Goal: Task Accomplishment & Management: Manage account settings

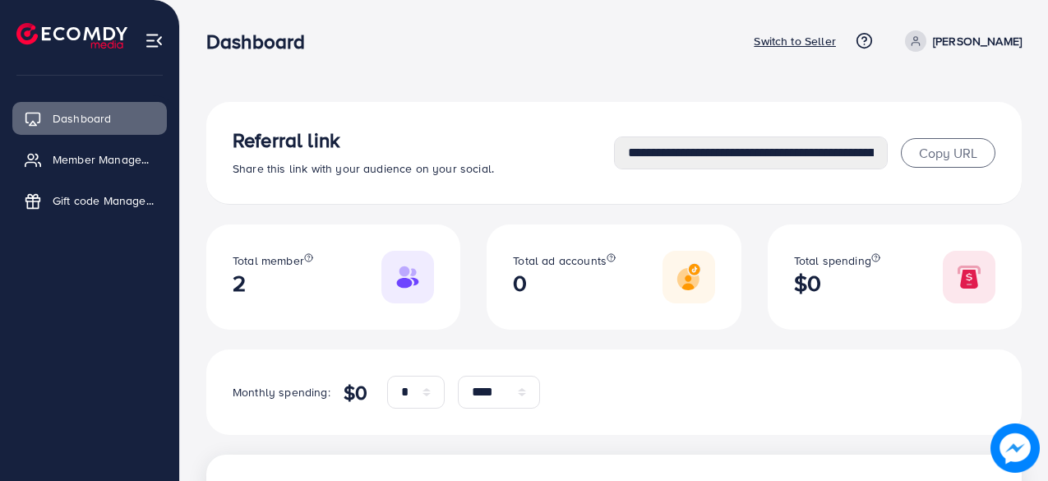
select select "*"
select select "****"
select select "*"
select select "****"
click at [836, 40] on p "Switch to Seller" at bounding box center [795, 41] width 82 height 20
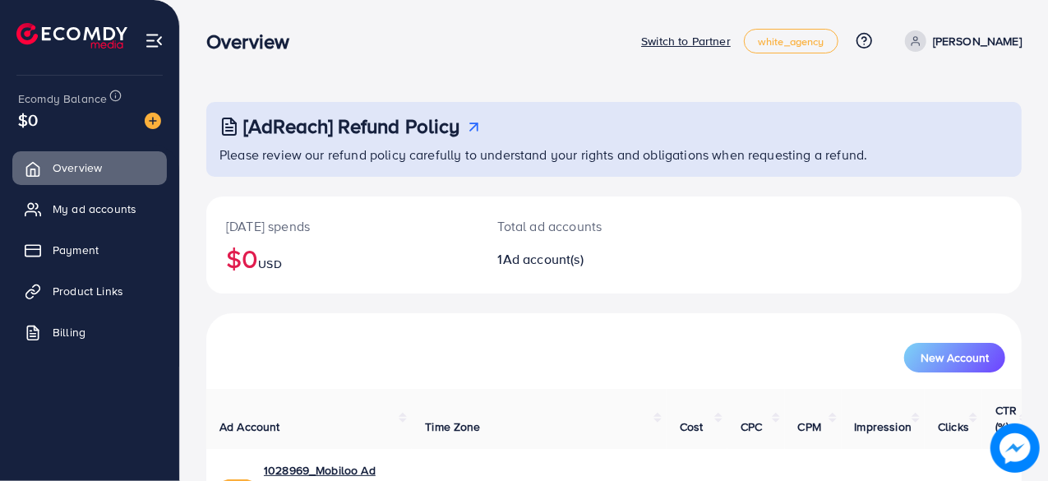
scroll to position [84, 0]
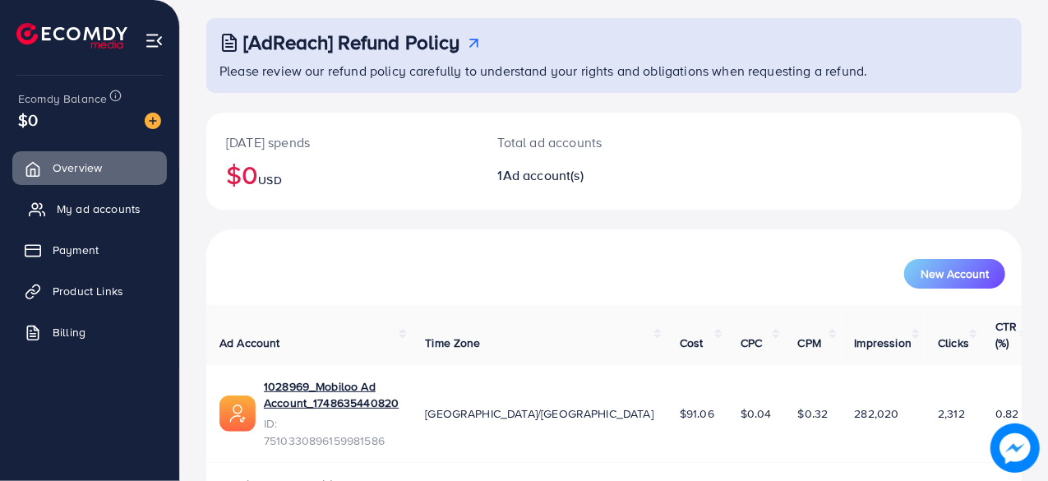
click at [58, 211] on span "My ad accounts" at bounding box center [99, 209] width 84 height 16
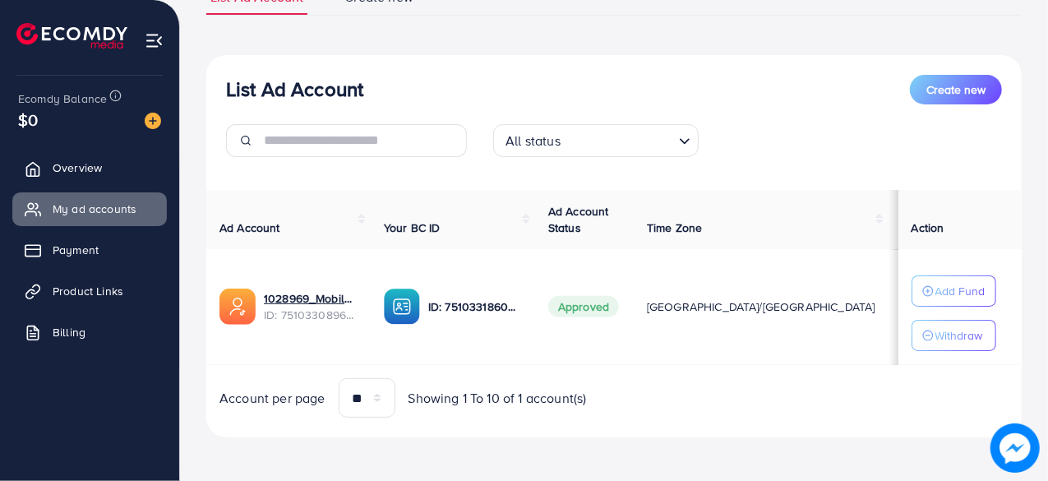
scroll to position [143, 0]
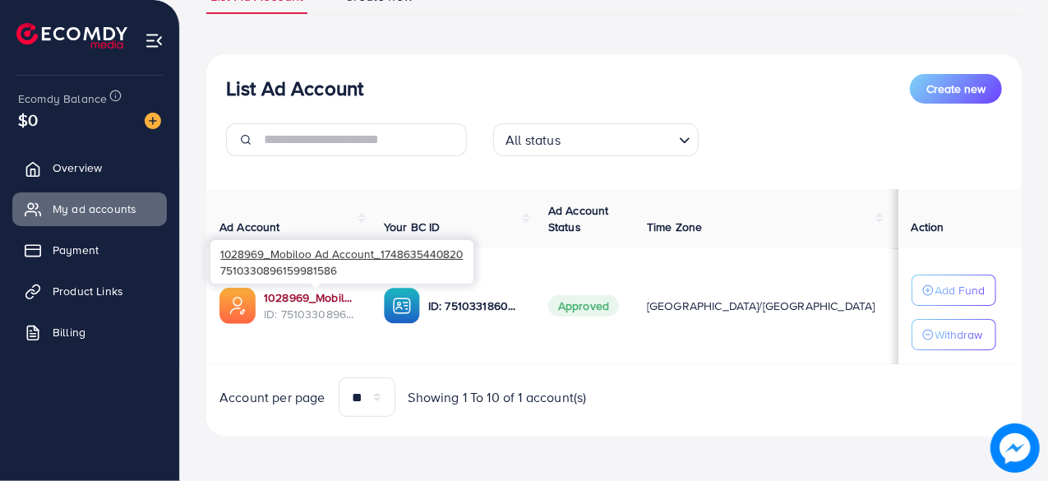
click at [325, 298] on link "1028969_Mobiloo Ad Account_1748635440820" at bounding box center [311, 297] width 94 height 16
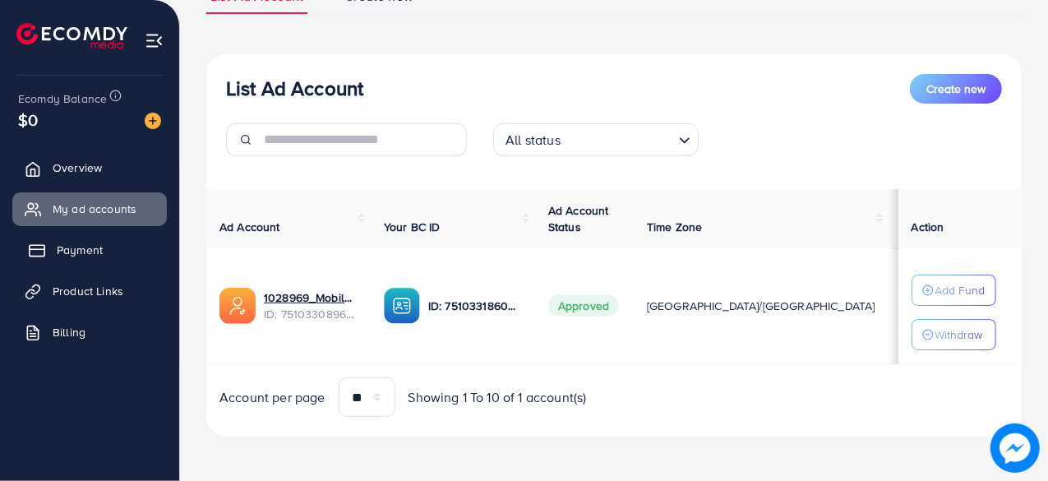
click at [93, 250] on span "Payment" at bounding box center [80, 250] width 46 height 16
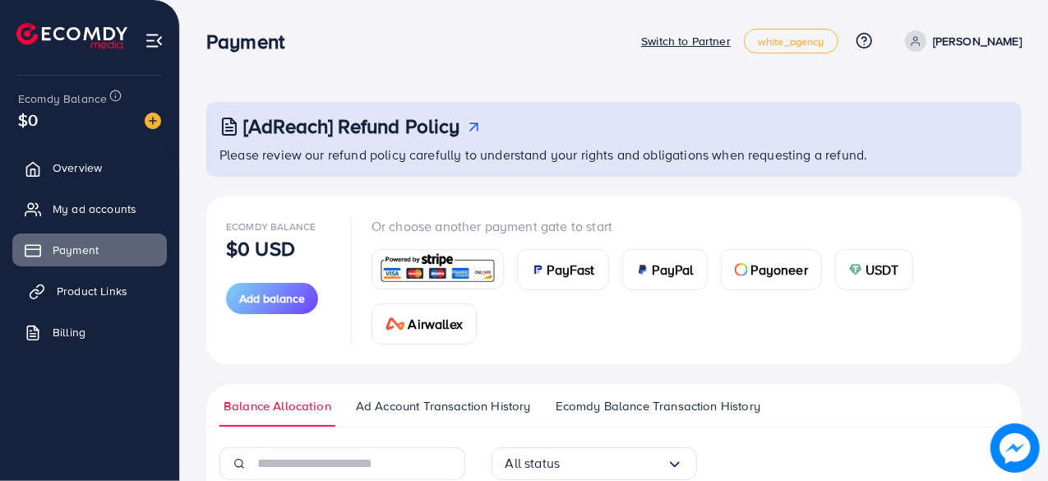
click at [136, 292] on link "Product Links" at bounding box center [89, 290] width 154 height 33
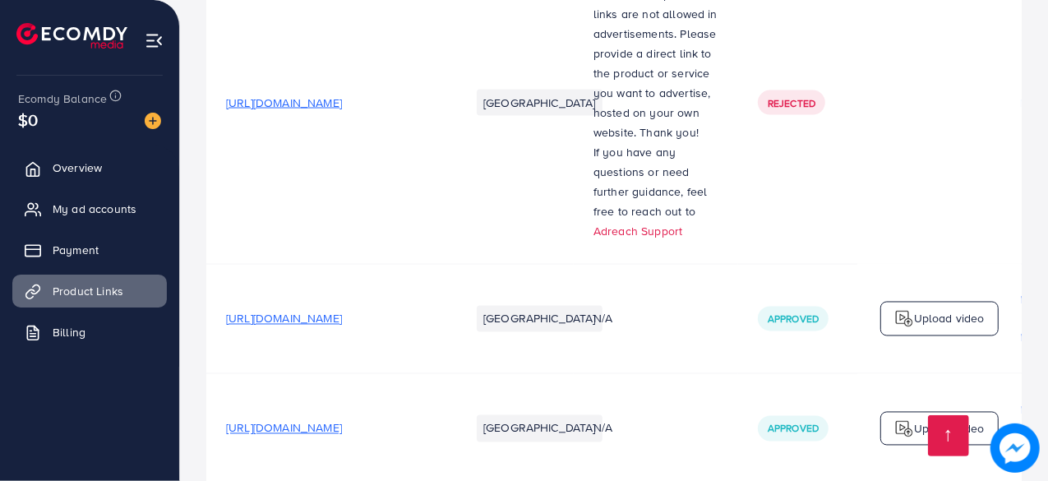
scroll to position [1591, 0]
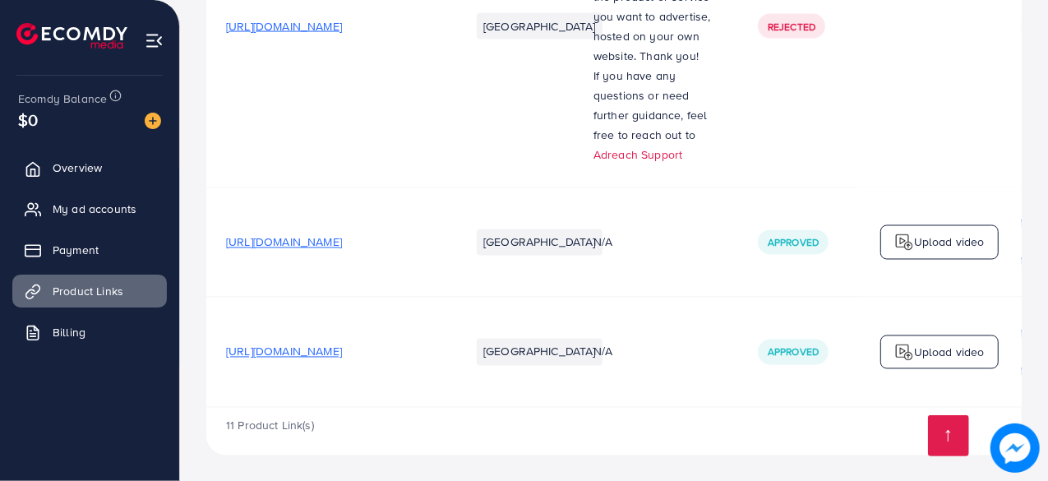
drag, startPoint x: 584, startPoint y: 408, endPoint x: 634, endPoint y: 409, distance: 50.2
click at [634, 409] on div "11 Product Link(s)" at bounding box center [613, 431] width 815 height 48
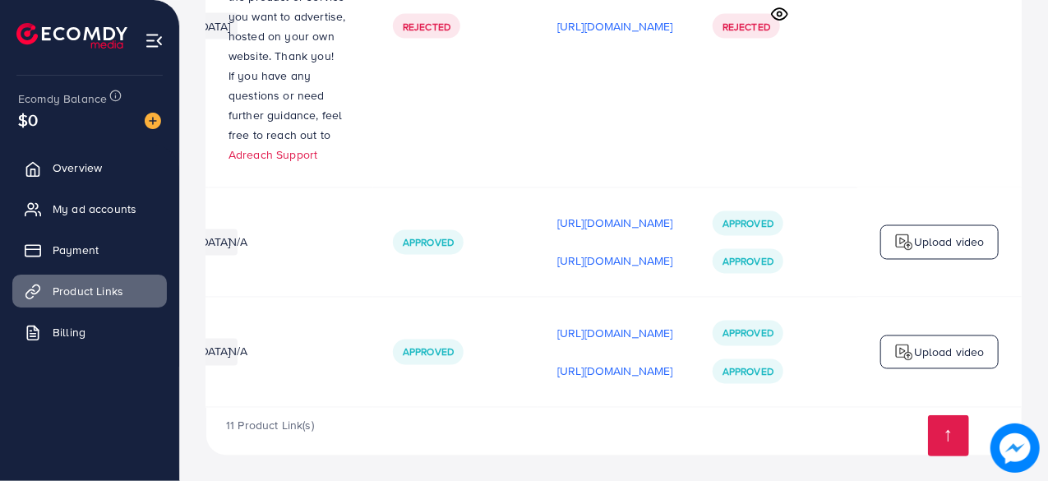
scroll to position [0, 486]
drag, startPoint x: 721, startPoint y: 329, endPoint x: 810, endPoint y: 339, distance: 89.3
click at [810, 339] on div "Approved Approved" at bounding box center [774, 351] width 125 height 63
click at [814, 448] on div "11 Product Link(s)" at bounding box center [613, 431] width 815 height 48
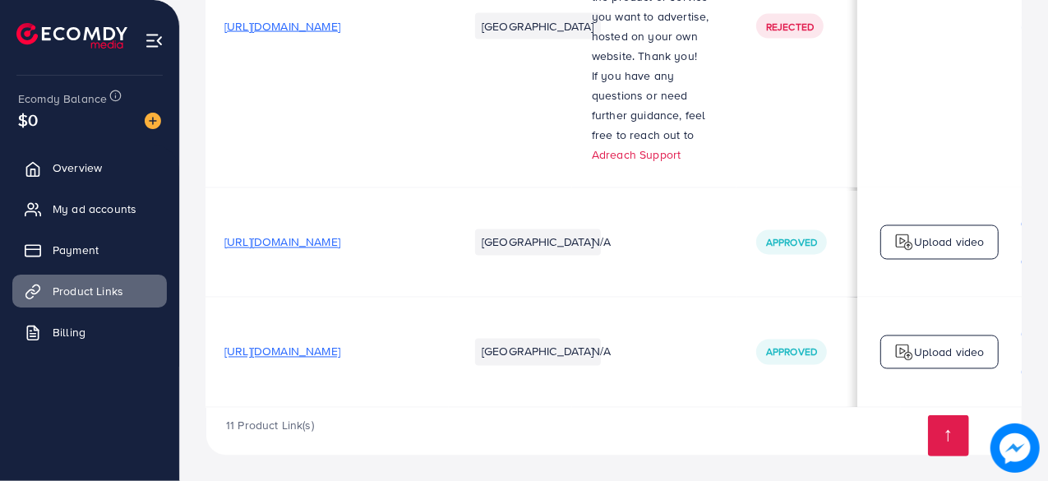
scroll to position [0, 0]
click at [131, 333] on link "Billing" at bounding box center [89, 332] width 154 height 33
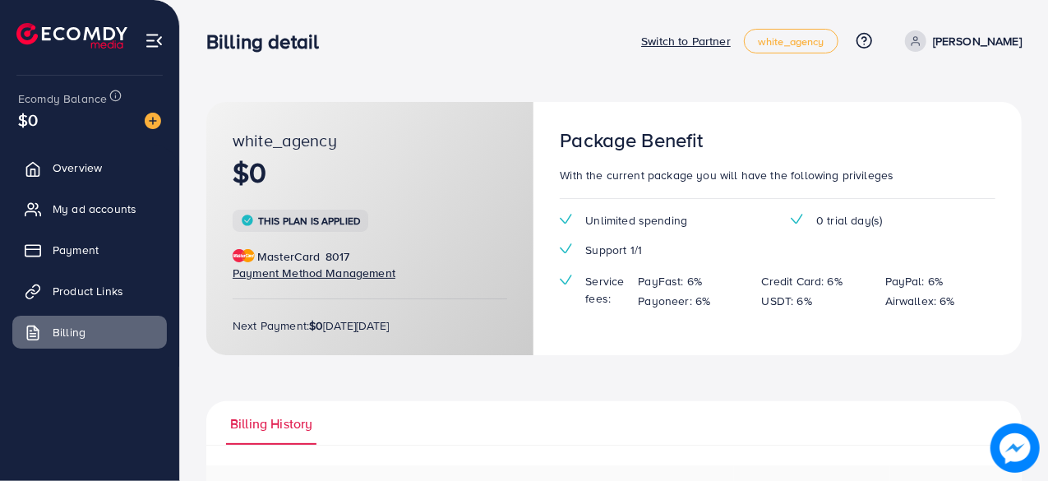
scroll to position [159, 0]
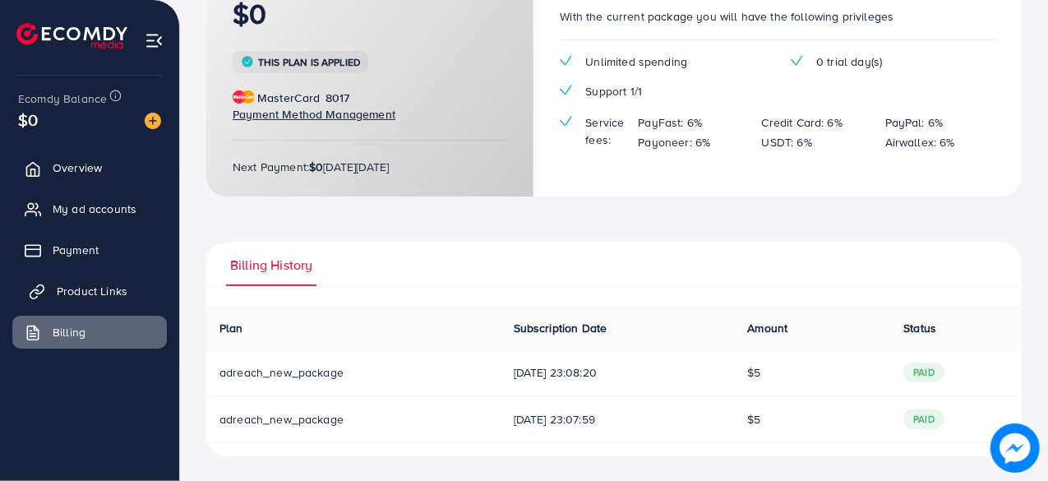
click at [97, 298] on span "Product Links" at bounding box center [92, 291] width 71 height 16
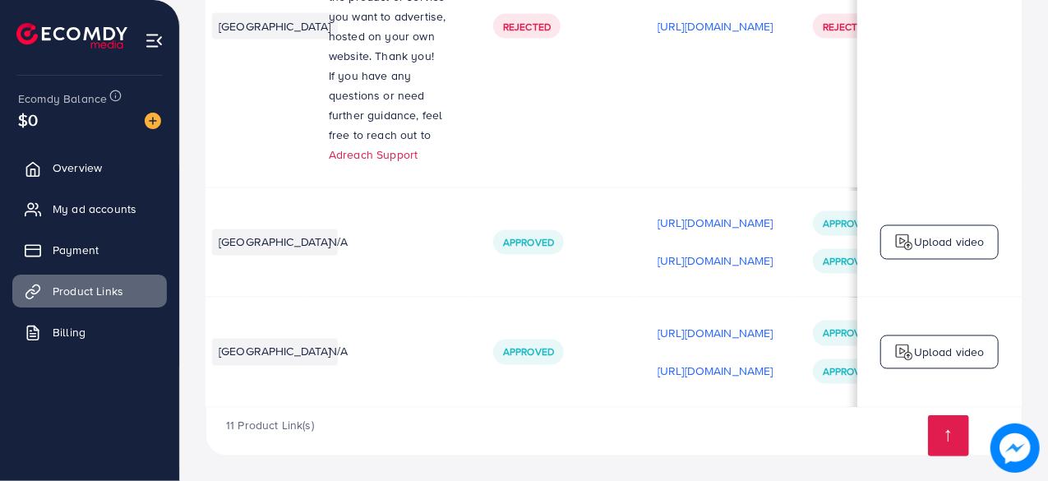
scroll to position [0, 265]
drag, startPoint x: 61, startPoint y: 251, endPoint x: 61, endPoint y: 239, distance: 11.5
click at [62, 251] on span "Payment" at bounding box center [80, 250] width 46 height 16
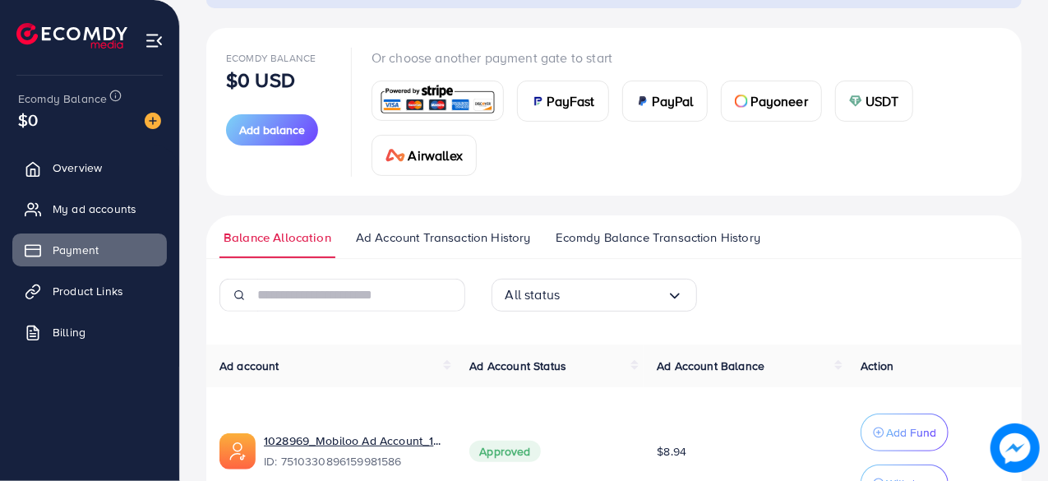
scroll to position [270, 0]
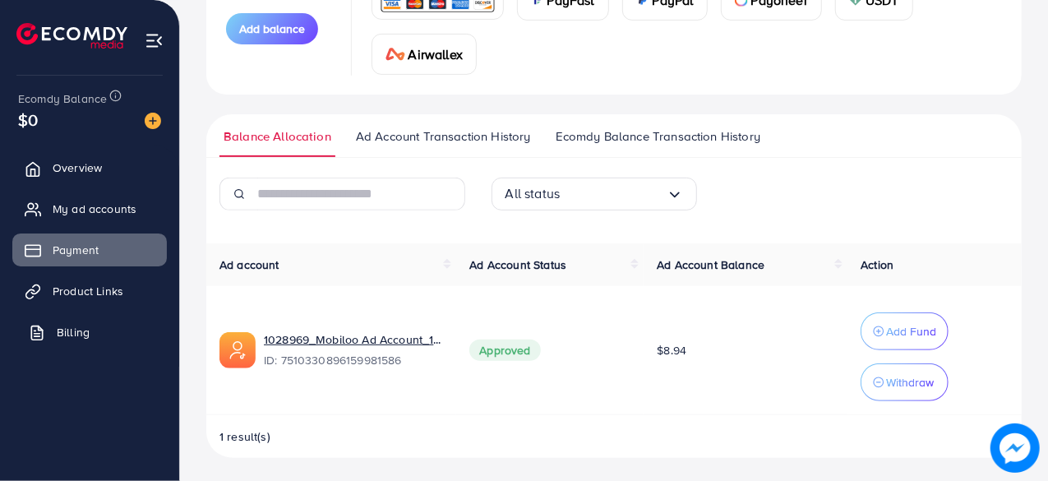
click at [118, 328] on link "Billing" at bounding box center [89, 332] width 154 height 33
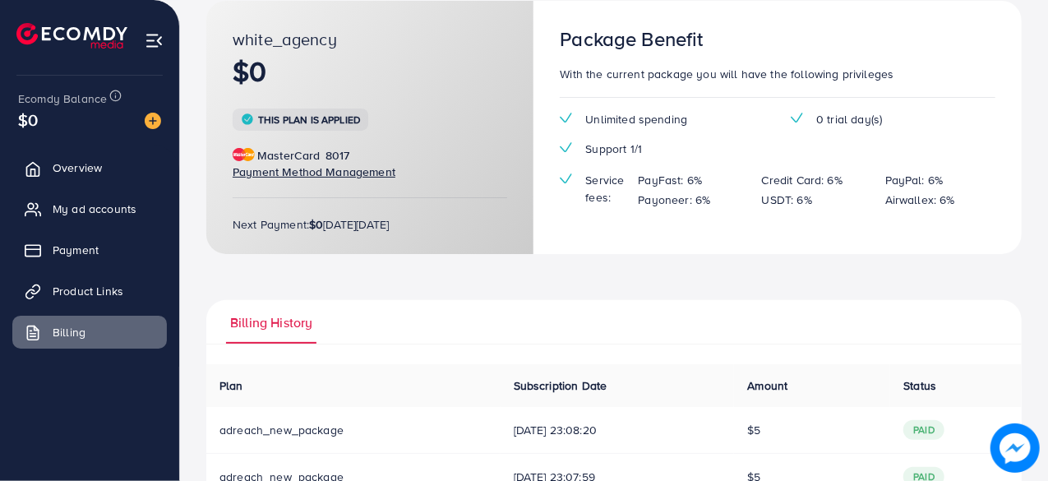
scroll to position [159, 0]
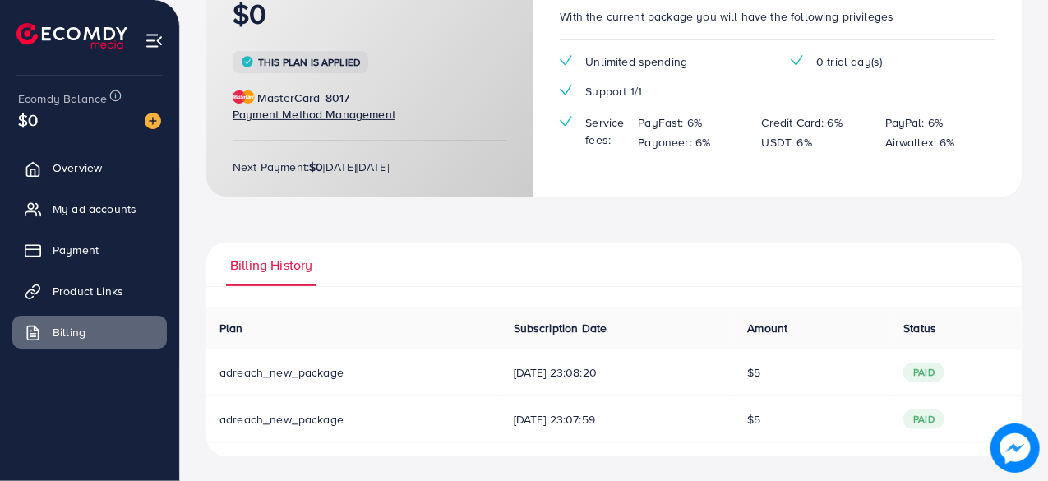
drag, startPoint x: 761, startPoint y: 369, endPoint x: 776, endPoint y: 375, distance: 15.9
click at [776, 375] on td "$5" at bounding box center [812, 372] width 156 height 47
click at [115, 286] on span "Product Links" at bounding box center [92, 291] width 71 height 16
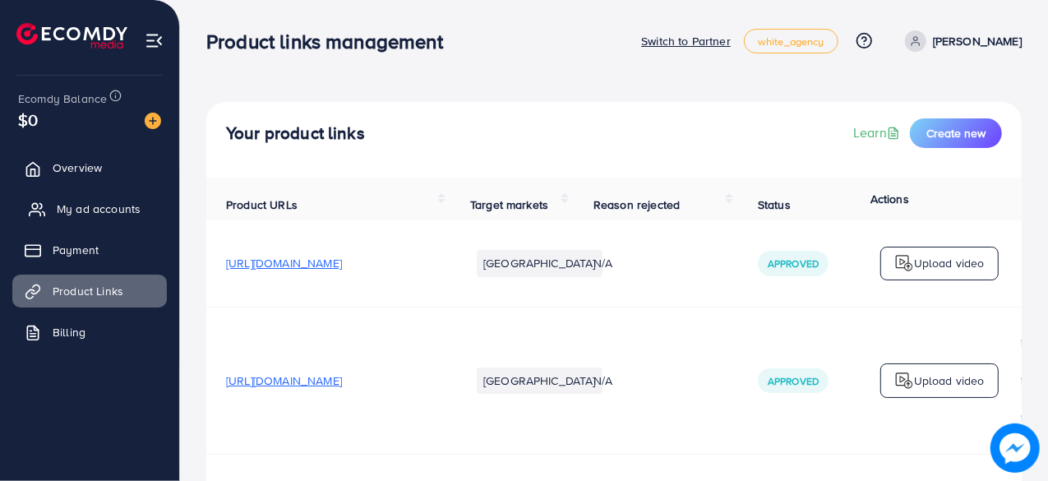
click at [130, 210] on span "My ad accounts" at bounding box center [99, 209] width 84 height 16
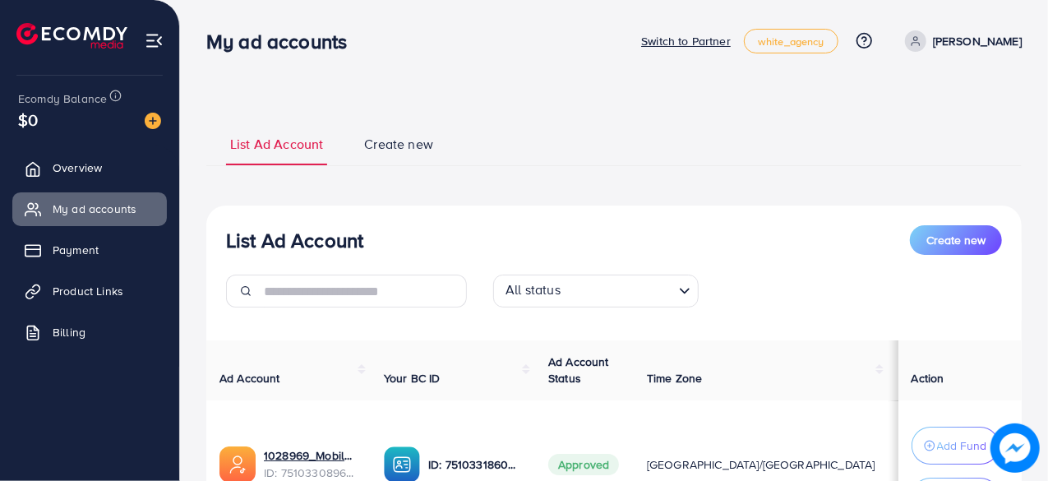
drag, startPoint x: 125, startPoint y: 51, endPoint x: 5, endPoint y: 20, distance: 124.0
click at [0, 19] on div at bounding box center [90, 29] width 180 height 58
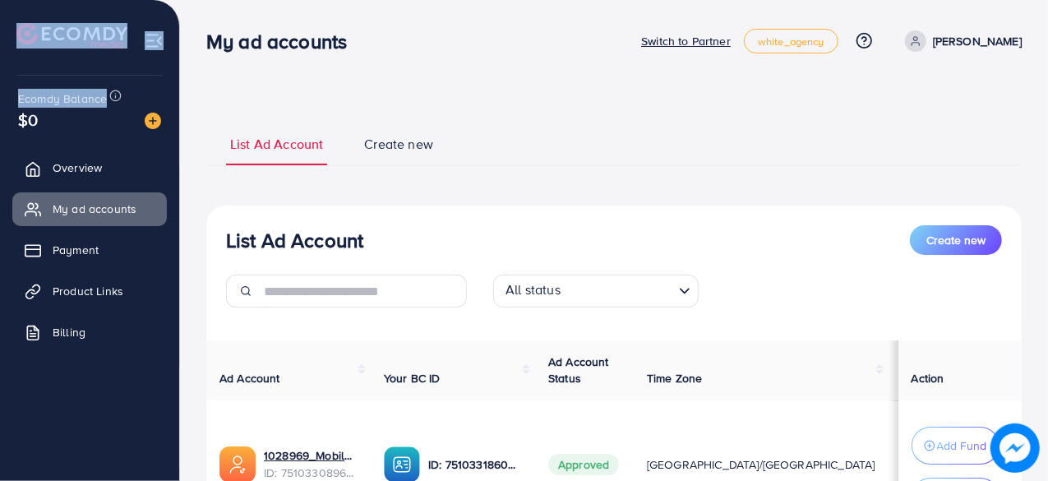
drag, startPoint x: 5, startPoint y: 20, endPoint x: 118, endPoint y: 73, distance: 124.6
click at [118, 73] on div "Ecomdy Balance $0 Switch to Partner Overview My ad accounts Payment Product Lin…" at bounding box center [90, 240] width 180 height 481
click at [122, 67] on li at bounding box center [78, 38] width 124 height 66
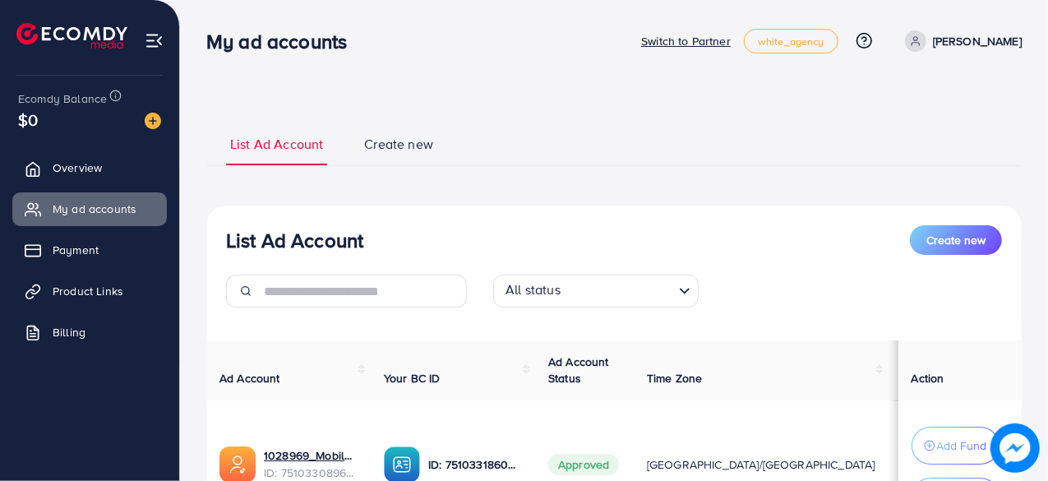
drag, startPoint x: 123, startPoint y: 53, endPoint x: 28, endPoint y: 30, distance: 98.1
click at [31, 30] on li at bounding box center [78, 38] width 124 height 66
click at [68, 169] on span "Overview" at bounding box center [81, 167] width 49 height 16
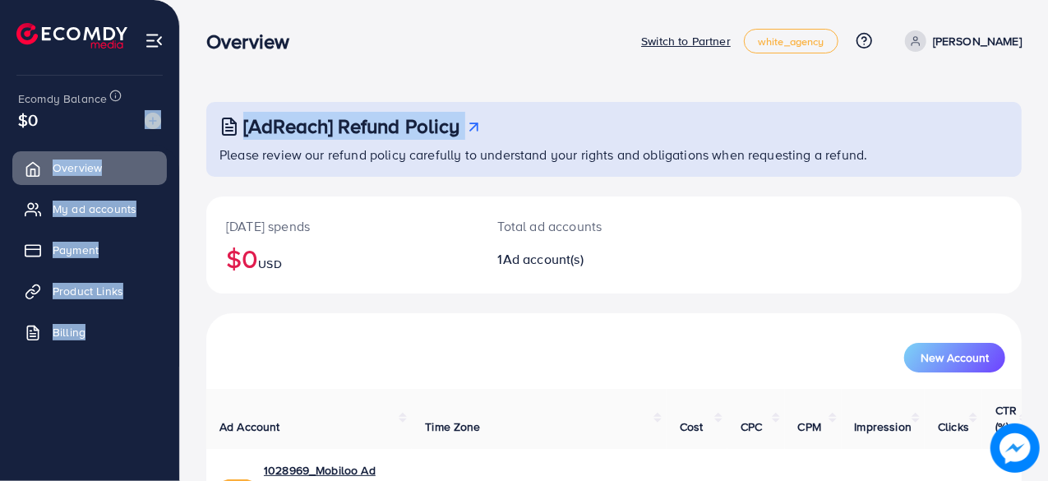
drag, startPoint x: 501, startPoint y: 127, endPoint x: 154, endPoint y: 112, distance: 347.1
click at [154, 112] on div "Overview Switch to Partner white_agency Help Center Contact Support Plans and P…" at bounding box center [524, 307] width 1048 height 615
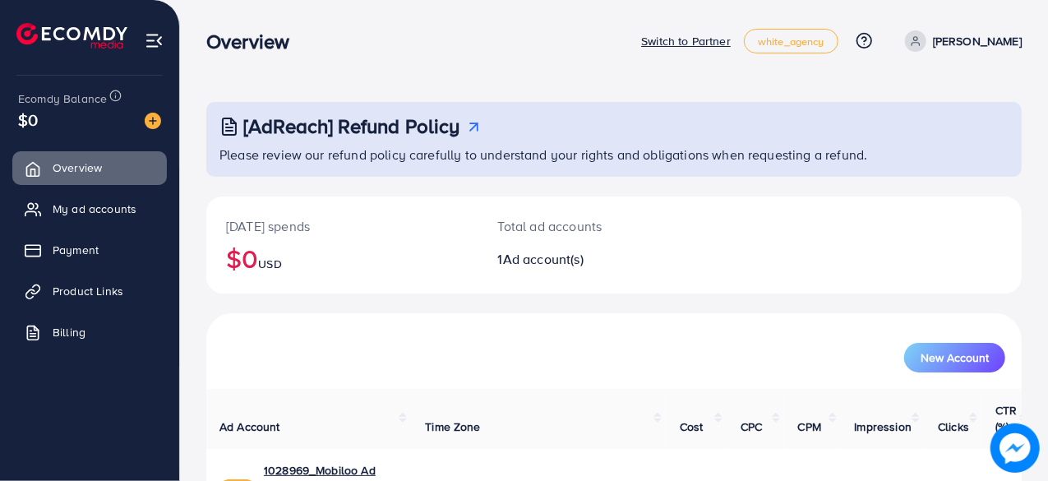
click at [260, 210] on div "Today's spends $0 USD" at bounding box center [342, 244] width 272 height 97
drag, startPoint x: 320, startPoint y: 222, endPoint x: 198, endPoint y: 211, distance: 122.1
click at [198, 211] on div "[AdReach] Refund Policy Please review our refund policy carefully to understand…" at bounding box center [614, 307] width 868 height 615
click at [94, 208] on span "My ad accounts" at bounding box center [99, 209] width 84 height 16
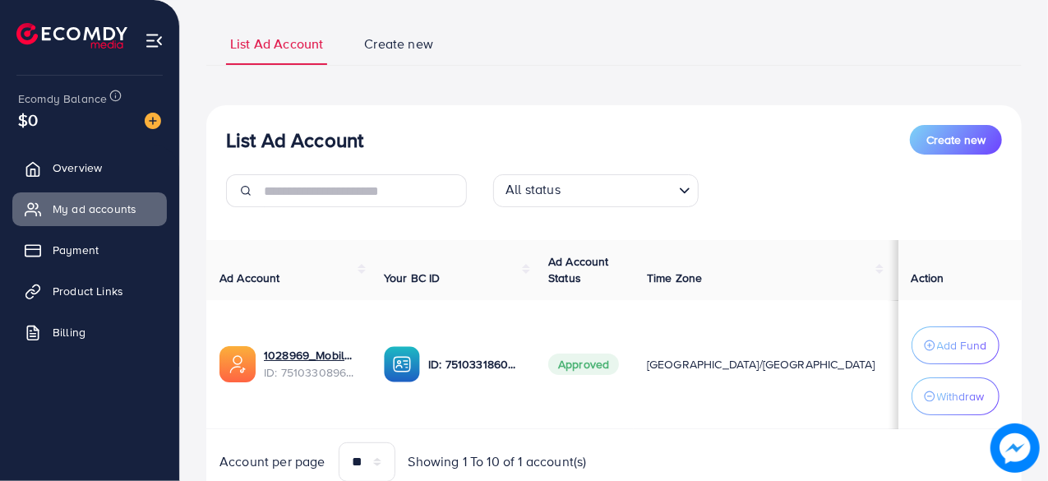
scroll to position [164, 0]
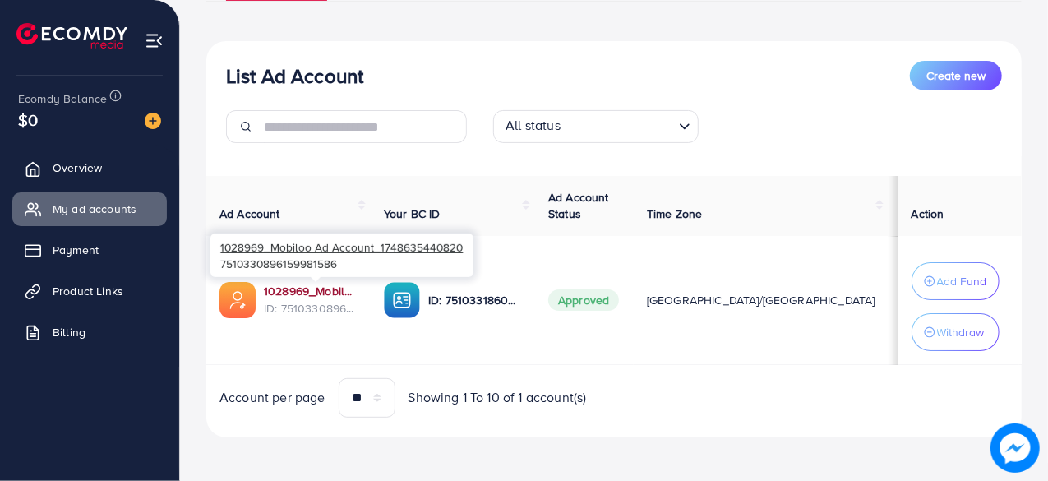
click at [303, 292] on link "1028969_Mobiloo Ad Account_1748635440820" at bounding box center [311, 291] width 94 height 16
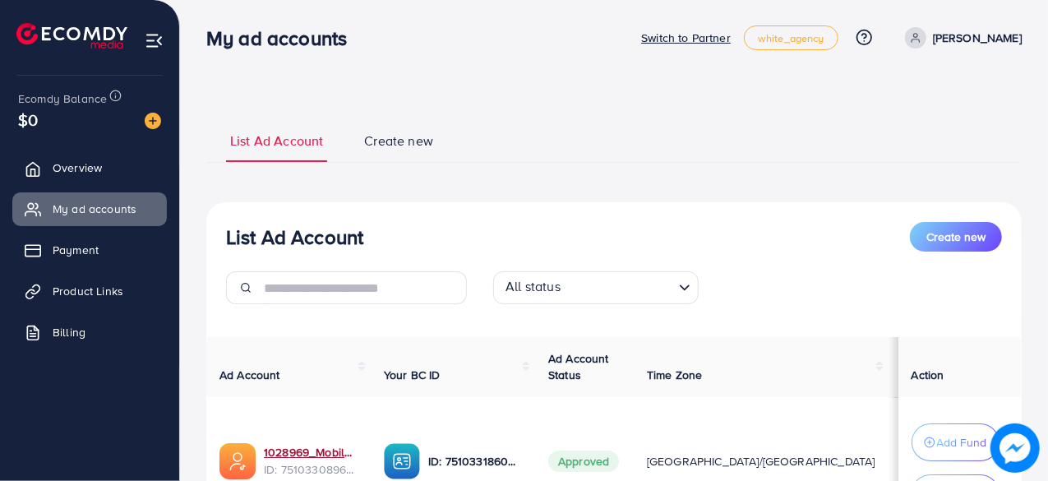
scroll to position [0, 0]
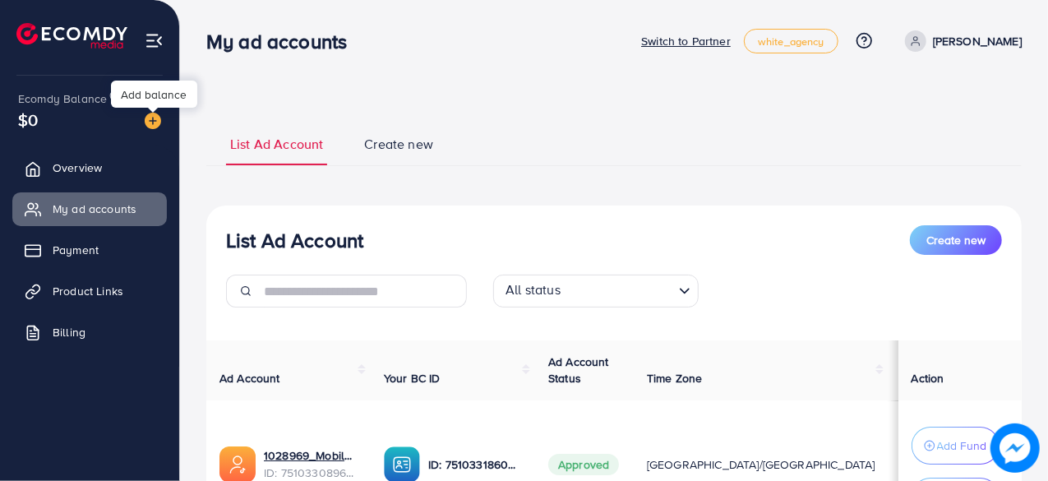
click at [153, 119] on img at bounding box center [153, 121] width 16 height 16
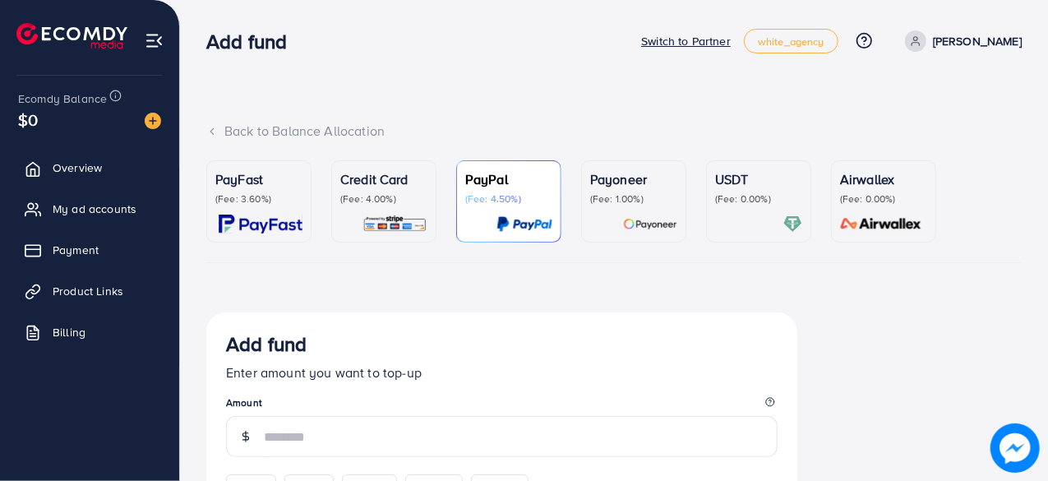
click at [263, 221] on img at bounding box center [261, 223] width 84 height 19
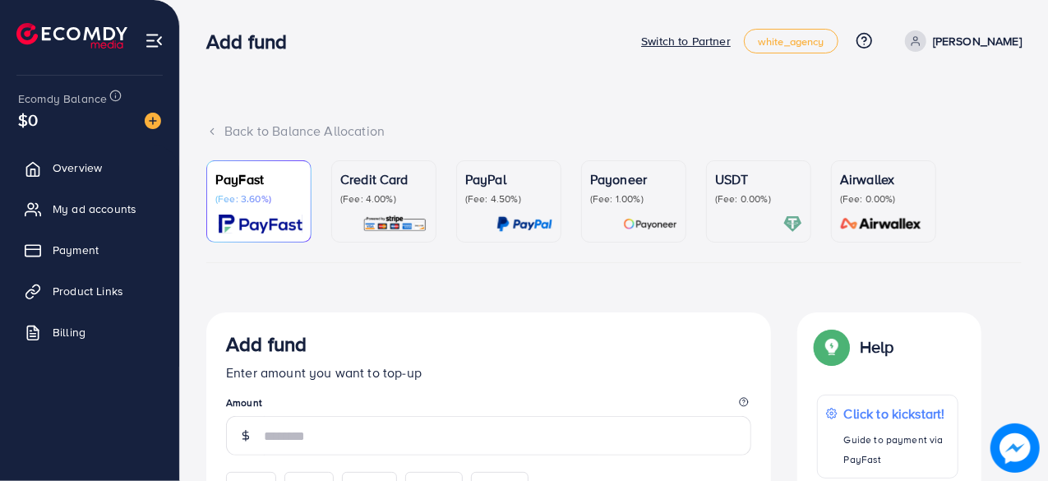
click at [221, 135] on div "Back to Balance Allocation" at bounding box center [613, 131] width 815 height 19
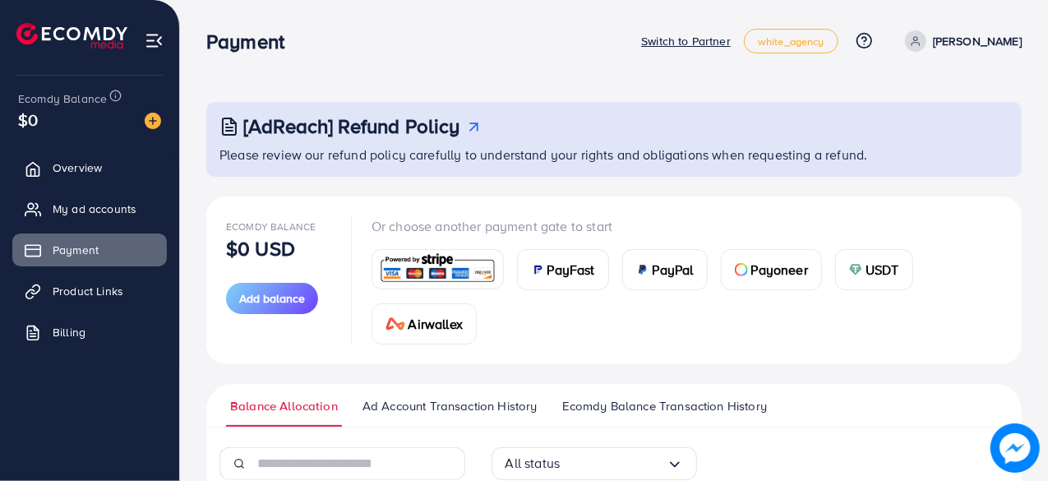
scroll to position [270, 0]
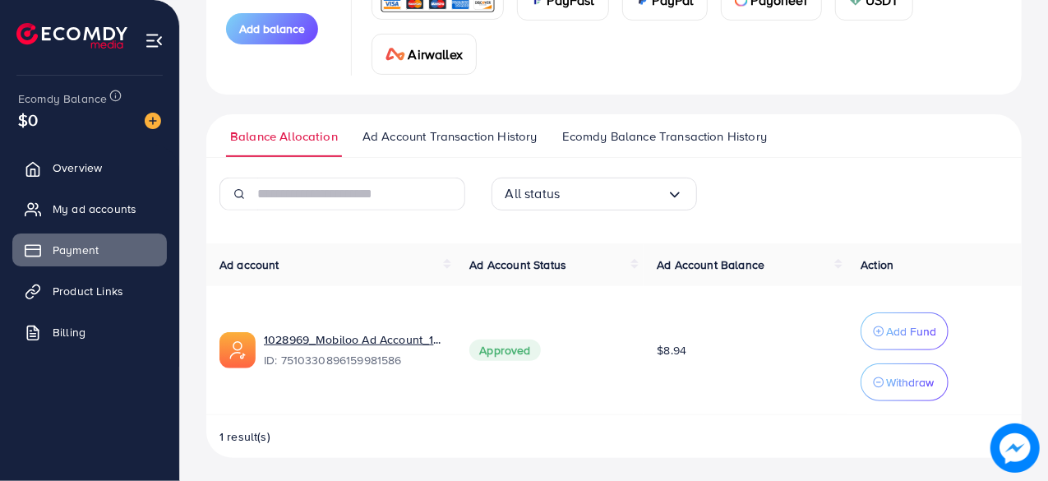
drag, startPoint x: 122, startPoint y: 289, endPoint x: 181, endPoint y: 289, distance: 59.2
click at [122, 289] on span "Product Links" at bounding box center [88, 291] width 71 height 16
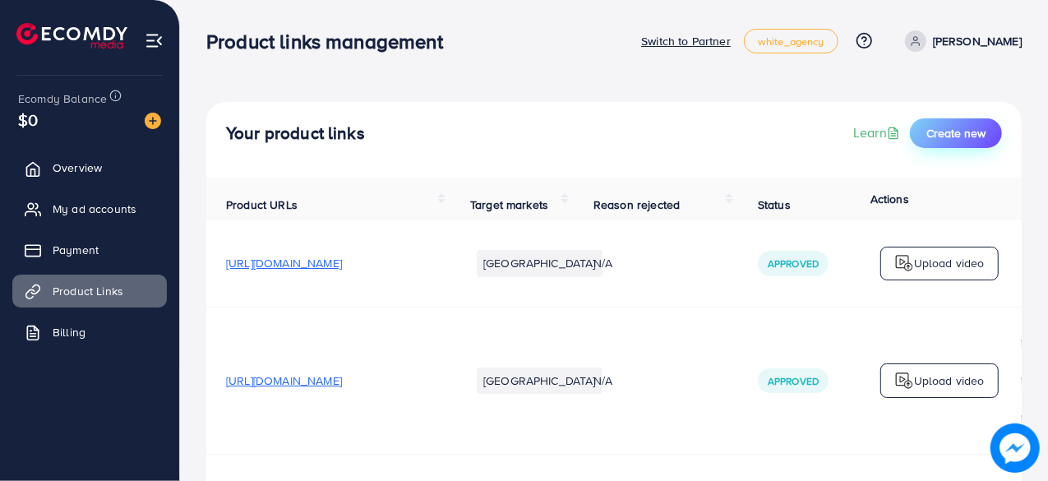
drag, startPoint x: 929, startPoint y: 131, endPoint x: 921, endPoint y: 136, distance: 8.9
click at [925, 135] on button "Create new" at bounding box center [956, 133] width 92 height 30
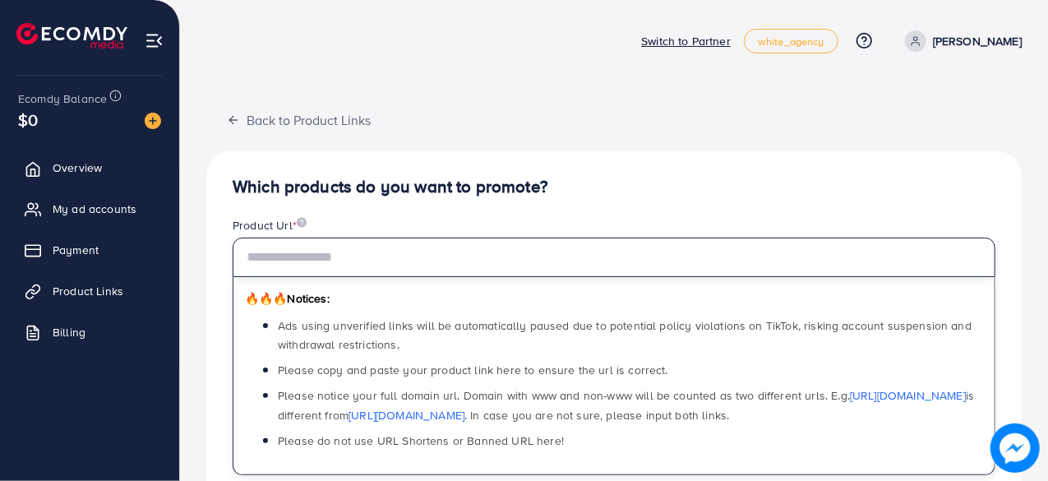
drag, startPoint x: 435, startPoint y: 249, endPoint x: 443, endPoint y: 264, distance: 16.9
click at [436, 252] on input "text" at bounding box center [614, 256] width 763 height 39
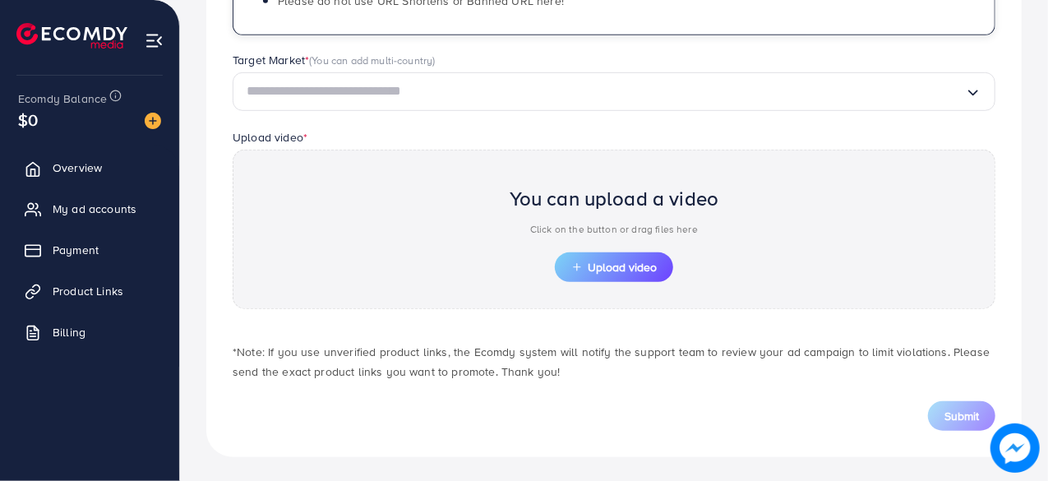
scroll to position [357, 0]
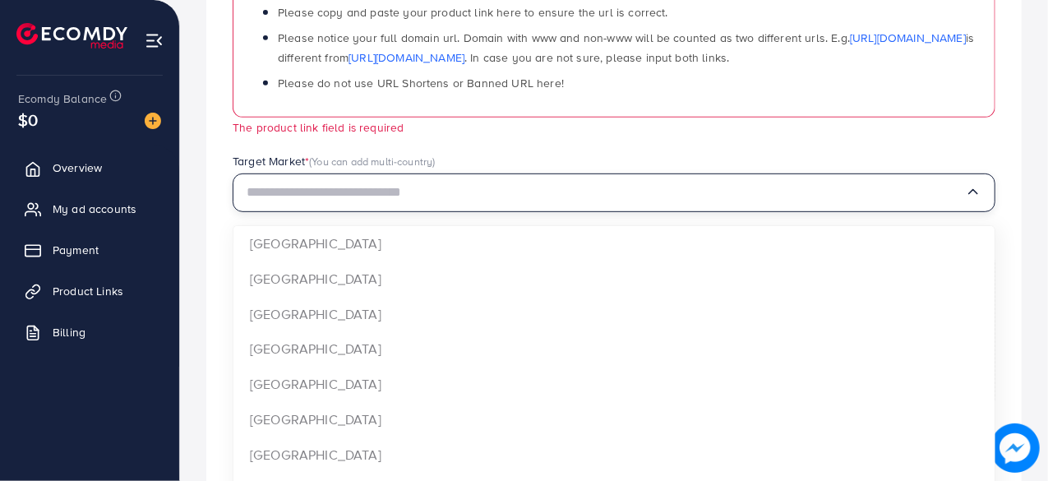
click at [341, 167] on div "Target Market * (You can add multi-country) Loading... Argentina Australia Aust…" at bounding box center [614, 182] width 763 height 59
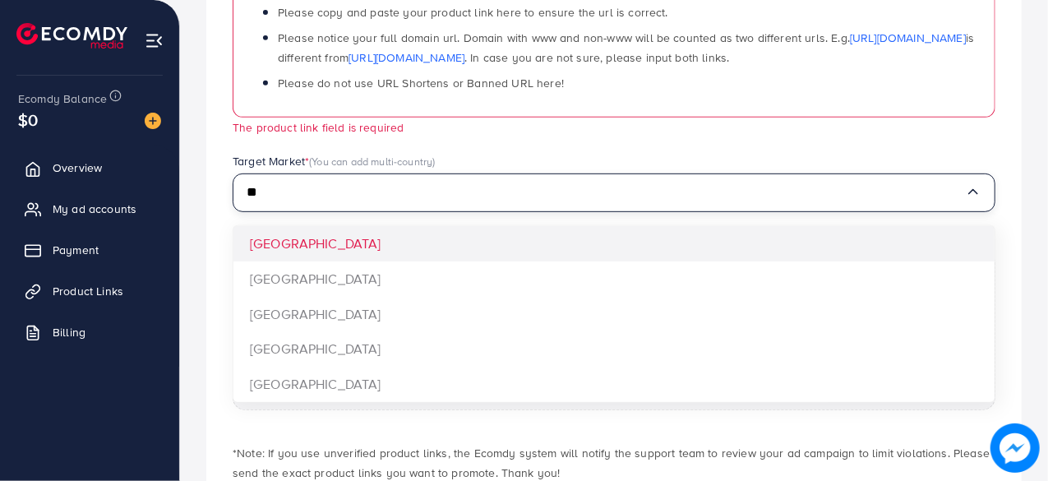
type input "*"
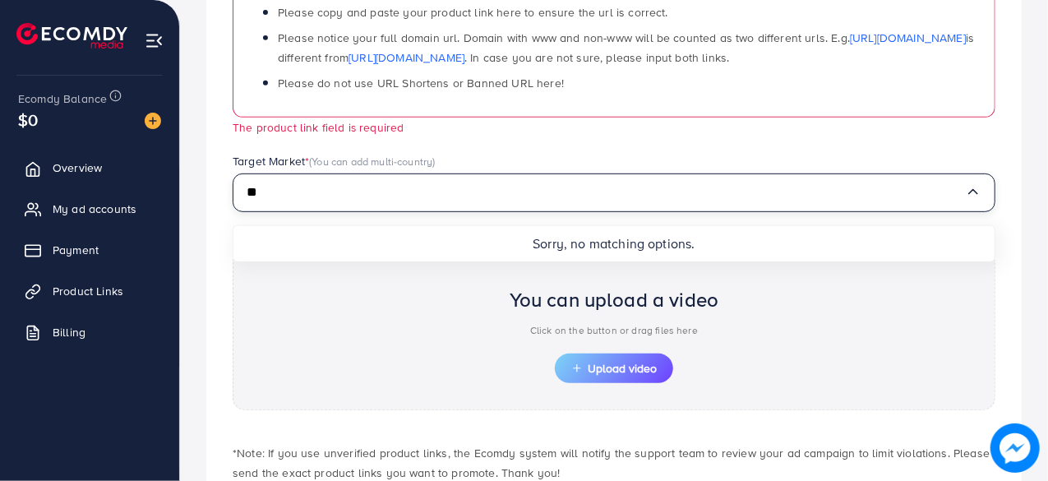
type input "*"
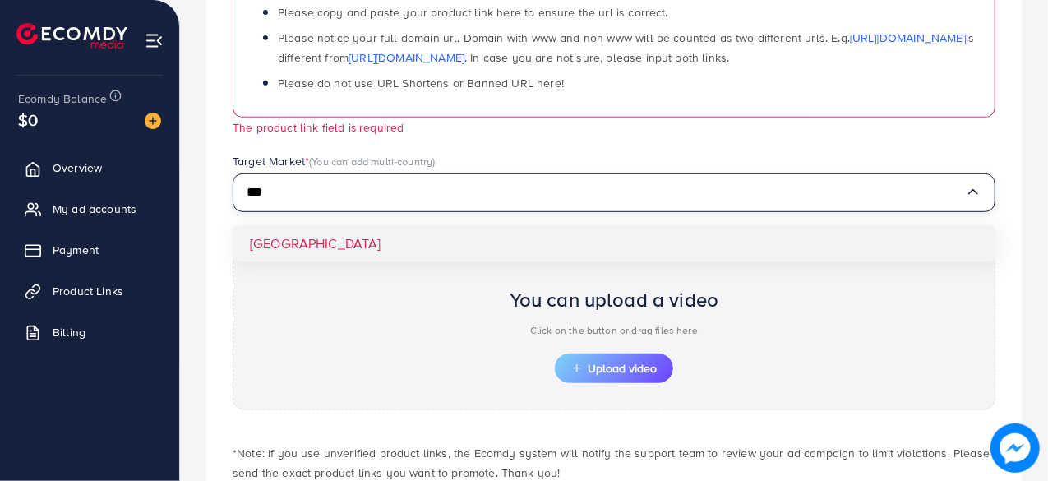
type input "***"
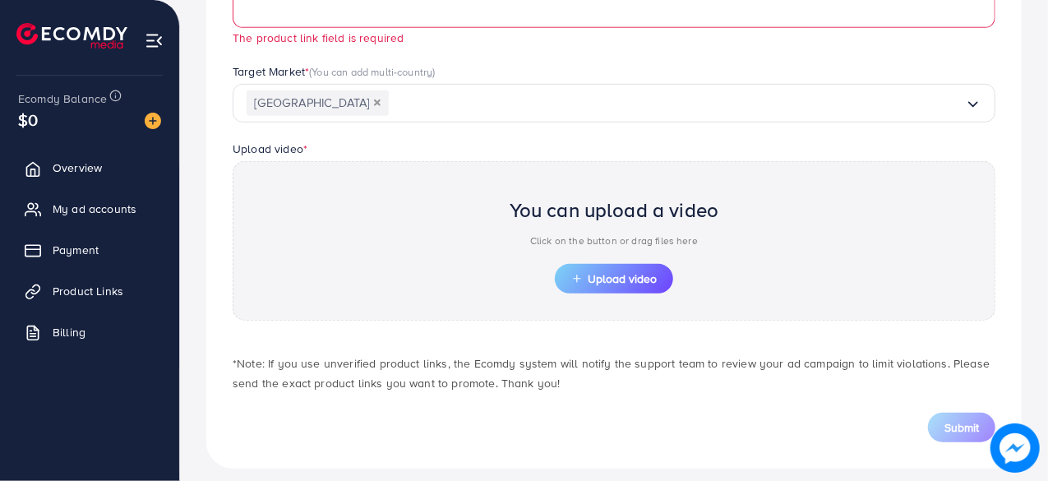
scroll to position [459, 0]
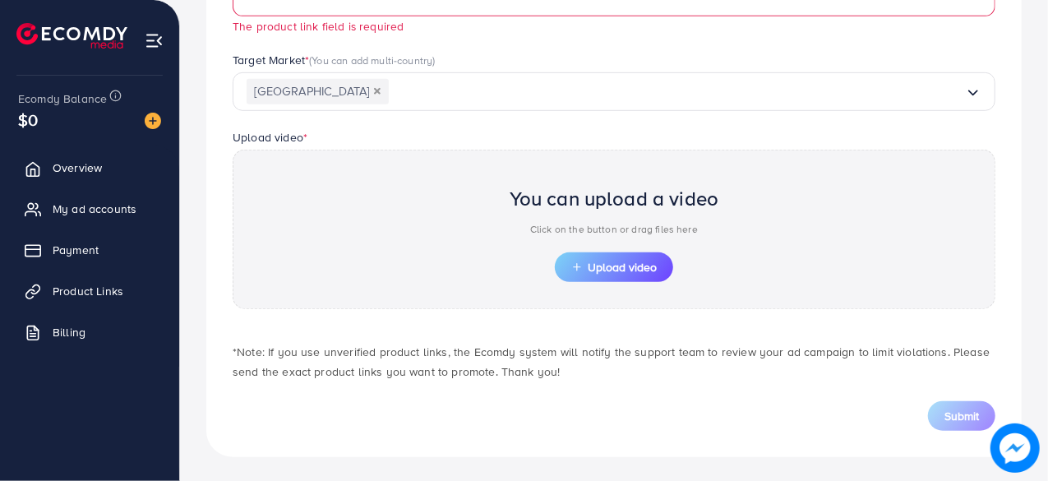
click at [374, 91] on icon "Deselect Pakistan" at bounding box center [377, 91] width 7 height 7
click at [710, 435] on div "Which products do you want to promote? Product Url * 🔥🔥🔥 Notices: Ads using unv…" at bounding box center [613, 74] width 815 height 765
click at [59, 284] on span "Product Links" at bounding box center [92, 291] width 71 height 16
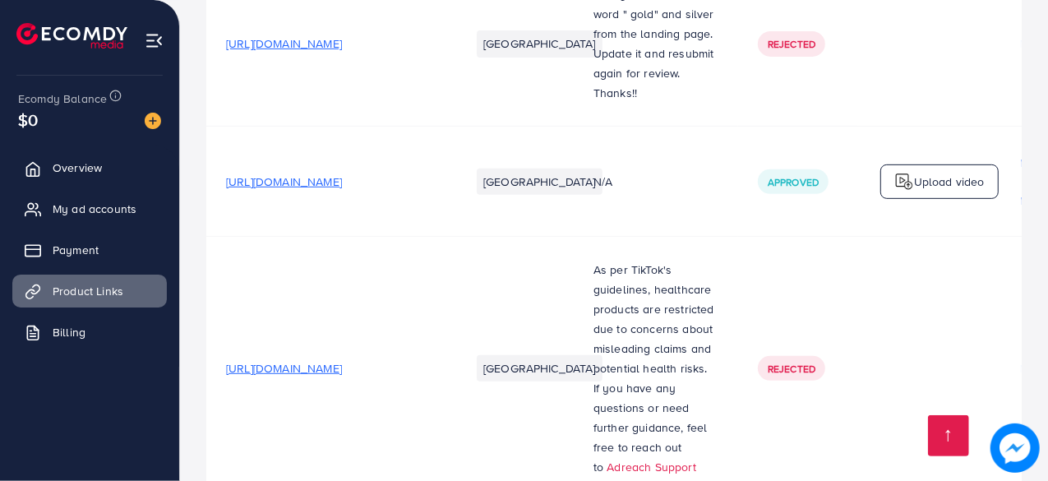
scroll to position [411, 0]
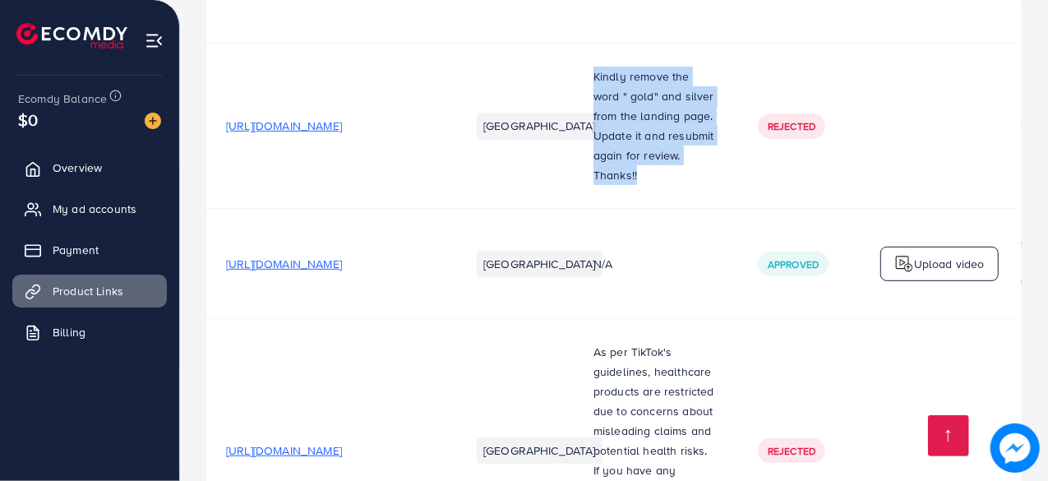
drag, startPoint x: 678, startPoint y: 184, endPoint x: 620, endPoint y: 62, distance: 134.9
click at [620, 62] on td "Kindly remove the word " gold" and silver from the landing page. Update it and …" at bounding box center [656, 126] width 164 height 165
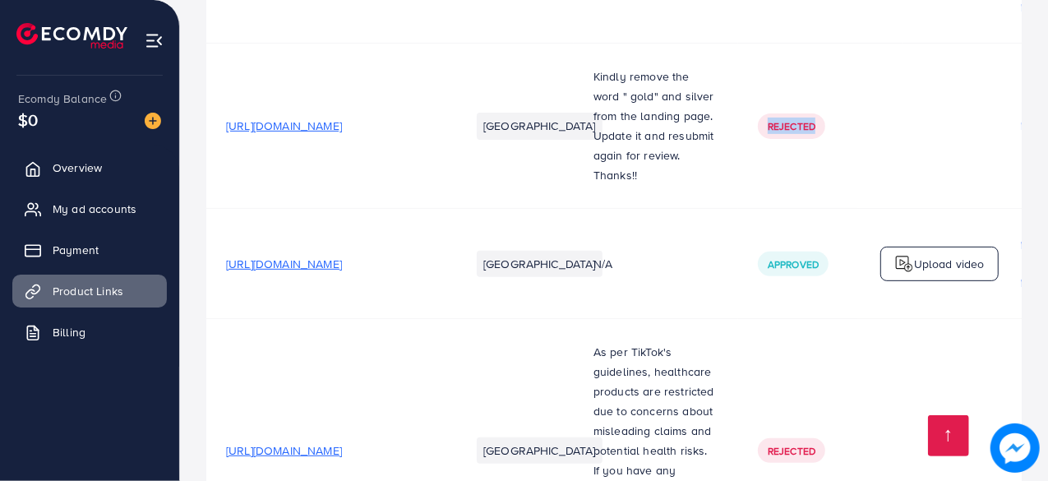
drag, startPoint x: 833, startPoint y: 149, endPoint x: 797, endPoint y: 154, distance: 36.6
click at [797, 154] on td "Rejected" at bounding box center [820, 126] width 164 height 165
drag, startPoint x: 652, startPoint y: 152, endPoint x: 740, endPoint y: 203, distance: 101.6
click at [687, 191] on td "Kindly remove the word " gold" and silver from the landing page. Update it and …" at bounding box center [656, 126] width 164 height 165
click at [718, 181] on p "Thanks!!" at bounding box center [655, 175] width 125 height 20
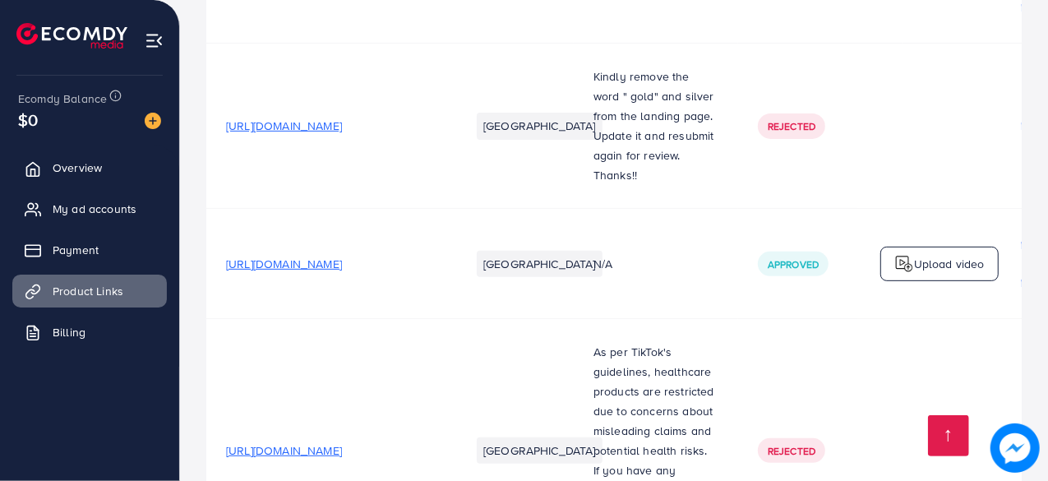
click at [723, 280] on td "N/A" at bounding box center [656, 264] width 164 height 110
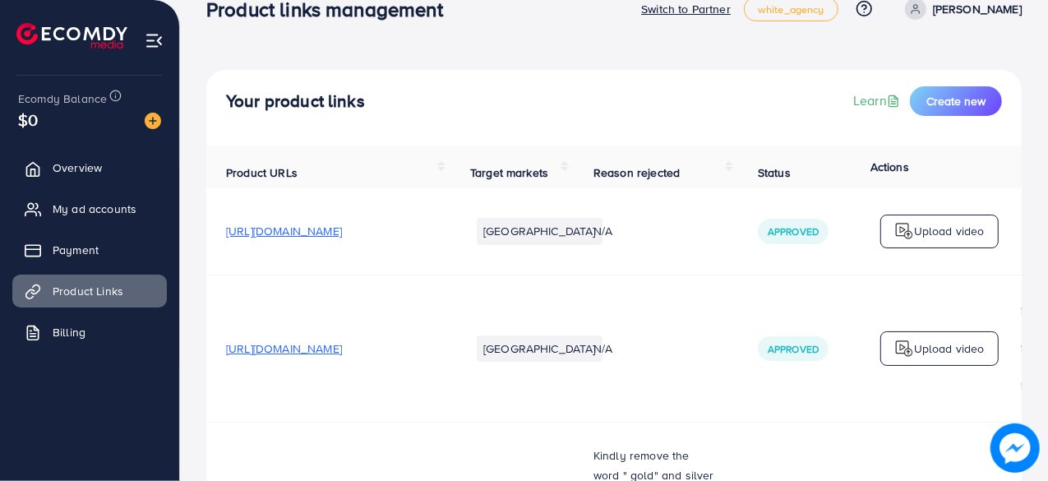
scroll to position [0, 0]
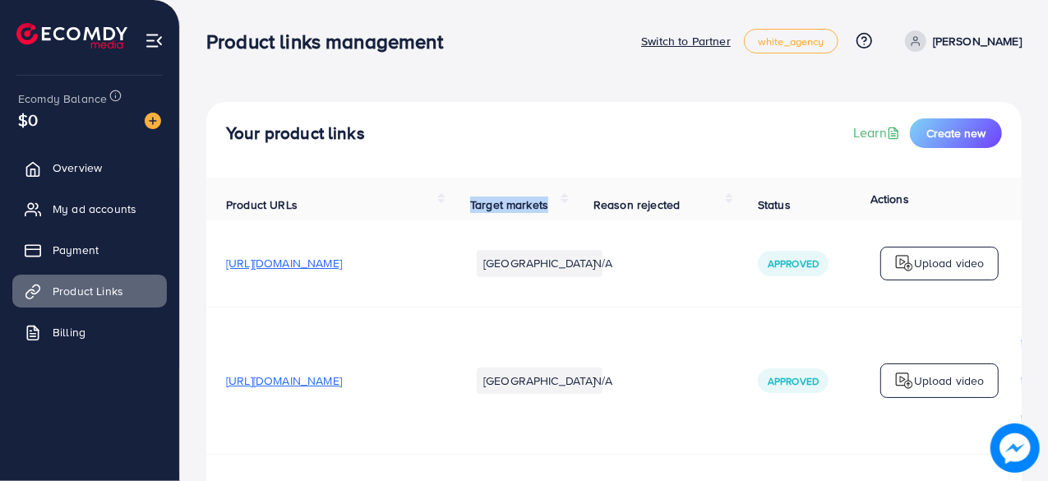
drag, startPoint x: 575, startPoint y: 207, endPoint x: 511, endPoint y: 182, distance: 69.0
click at [511, 182] on th "Target markets" at bounding box center [511, 198] width 123 height 43
click at [444, 116] on div "Your product links Learn Create new" at bounding box center [613, 140] width 815 height 76
click at [48, 239] on link "Payment" at bounding box center [89, 249] width 154 height 33
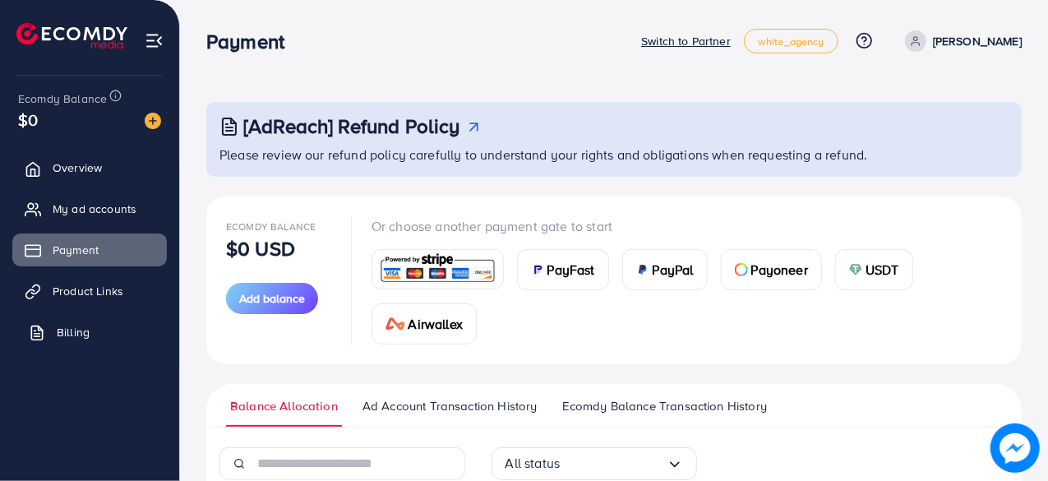
click at [83, 339] on span "Billing" at bounding box center [73, 332] width 33 height 16
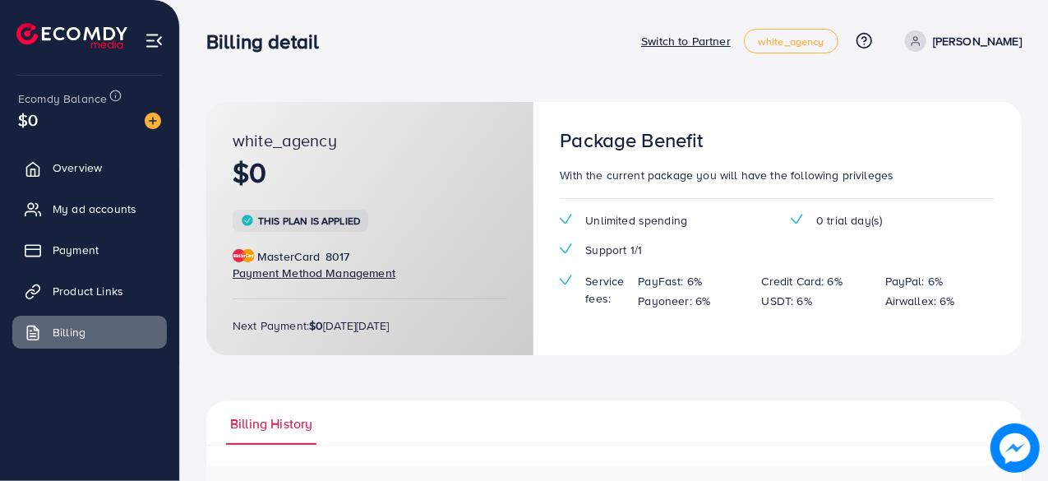
click at [731, 40] on p "Switch to Partner" at bounding box center [686, 41] width 90 height 20
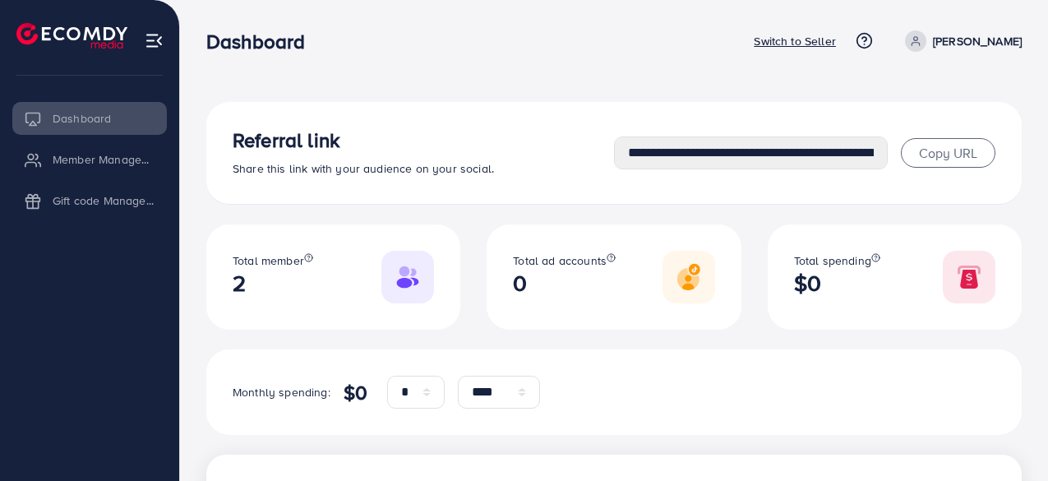
select select "*"
select select "****"
select select "*"
select select "****"
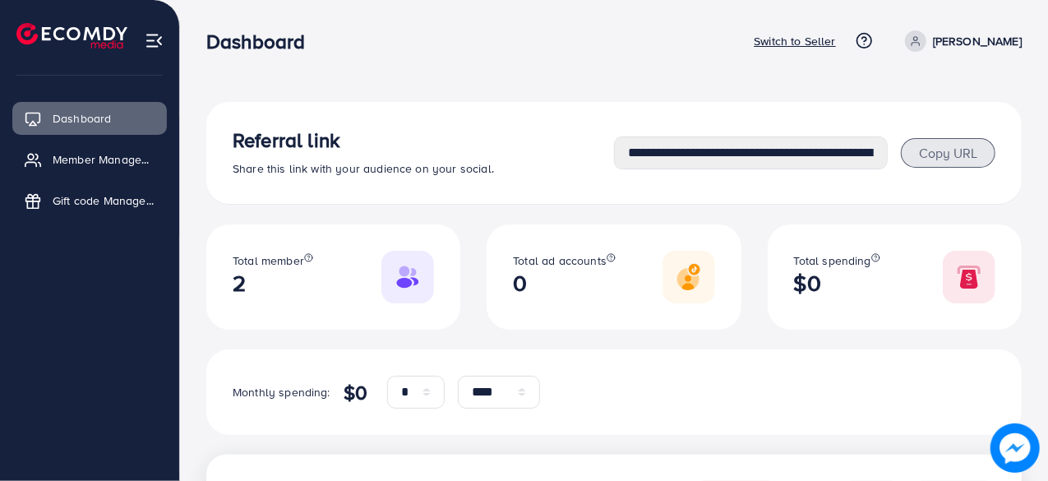
click at [965, 150] on span "Copy URL" at bounding box center [948, 153] width 58 height 18
click at [909, 151] on button "Copy URL" at bounding box center [948, 153] width 94 height 30
